Goal: Check status: Check status

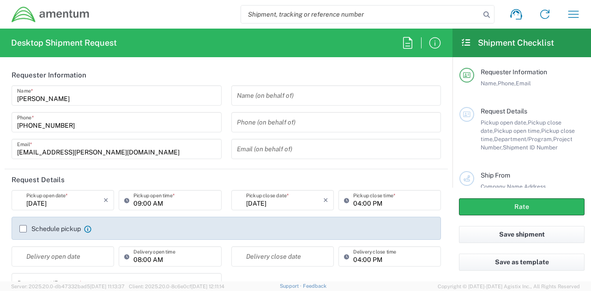
type input "[GEOGRAPHIC_DATA]"
type input "[DOMAIN_NAME]"
click at [572, 11] on icon "button" at bounding box center [573, 14] width 11 height 7
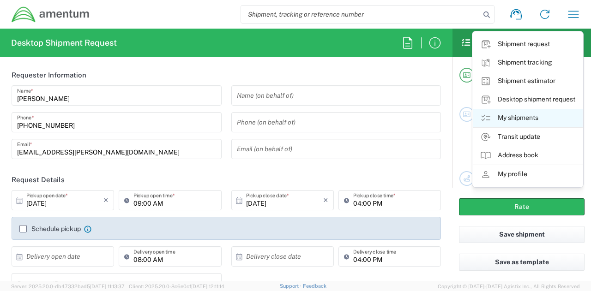
click at [523, 118] on link "My shipments" at bounding box center [528, 118] width 110 height 18
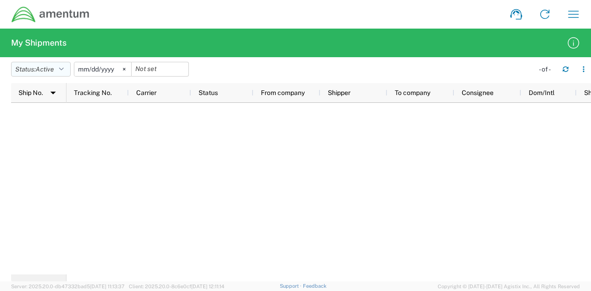
click at [60, 73] on button "Status: Active" at bounding box center [41, 69] width 60 height 15
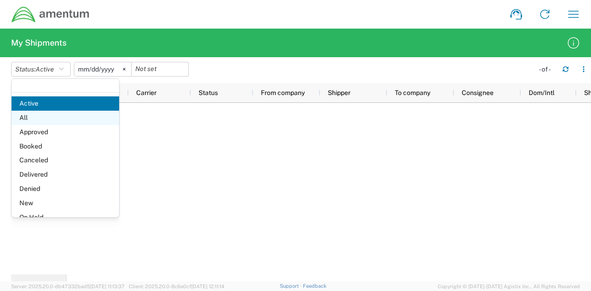
click at [29, 120] on span "All" at bounding box center [66, 118] width 108 height 14
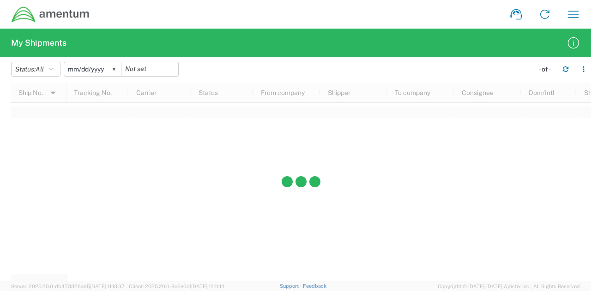
click at [96, 68] on input "[DATE]" at bounding box center [92, 69] width 57 height 14
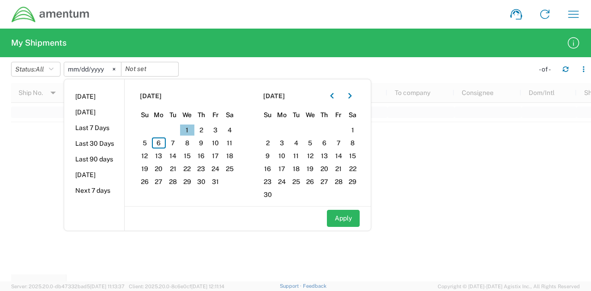
click at [193, 127] on span "1" at bounding box center [187, 130] width 14 height 11
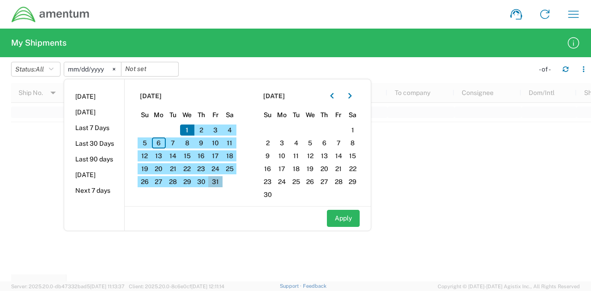
click at [217, 185] on span "31" at bounding box center [215, 181] width 14 height 11
click at [354, 220] on button "Apply" at bounding box center [343, 218] width 33 height 17
type input "[DATE]"
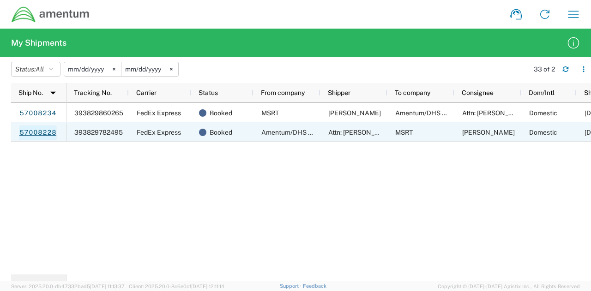
click at [46, 134] on link "57008228" at bounding box center [38, 133] width 38 height 15
